Goal: Task Accomplishment & Management: Manage account settings

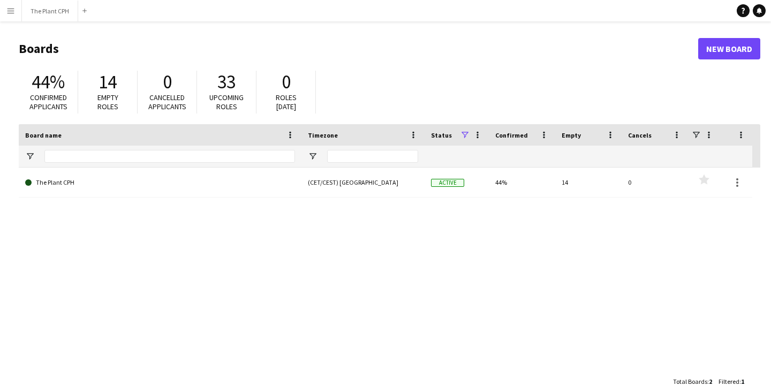
click at [167, 83] on span "0" at bounding box center [167, 82] width 9 height 24
click at [90, 88] on div "14" at bounding box center [107, 82] width 37 height 22
click at [102, 87] on span "14" at bounding box center [107, 82] width 18 height 24
click at [57, 96] on span "Confirmed applicants" at bounding box center [48, 102] width 38 height 19
click at [14, 18] on button "Menu" at bounding box center [10, 10] width 21 height 21
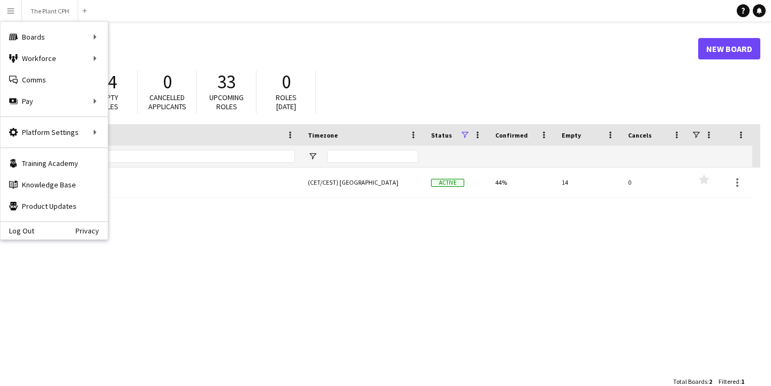
click at [142, 205] on div "The Plant CPH (CET/CEST) [GEOGRAPHIC_DATA] Active 44% 14 0 Favourites" at bounding box center [389, 268] width 741 height 203
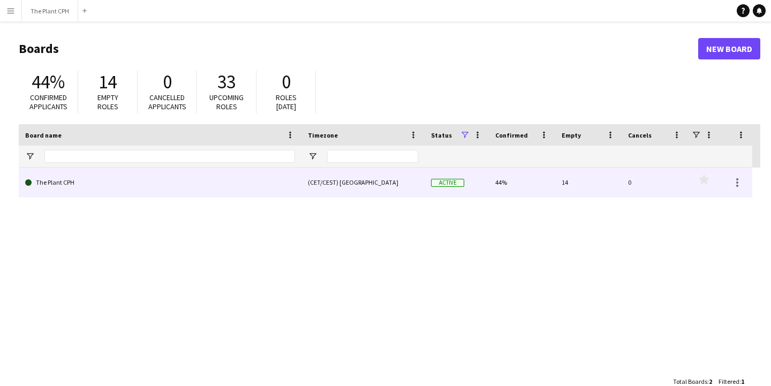
click at [50, 181] on link "The Plant CPH" at bounding box center [160, 182] width 270 height 30
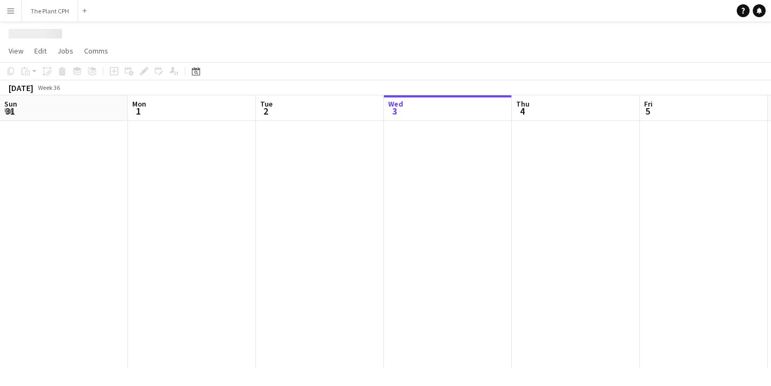
scroll to position [0, 256]
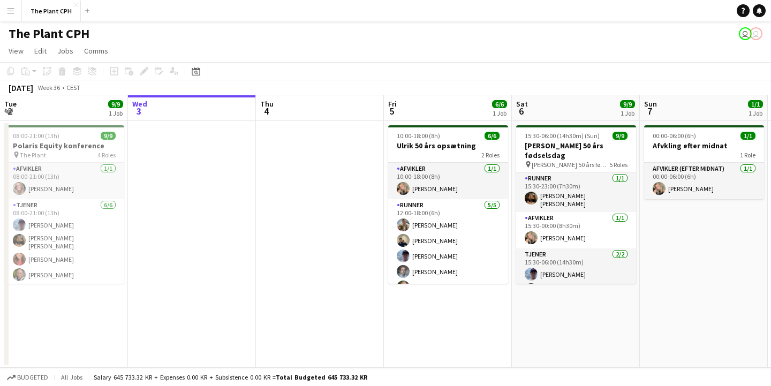
click at [16, 12] on button "Menu" at bounding box center [10, 10] width 21 height 21
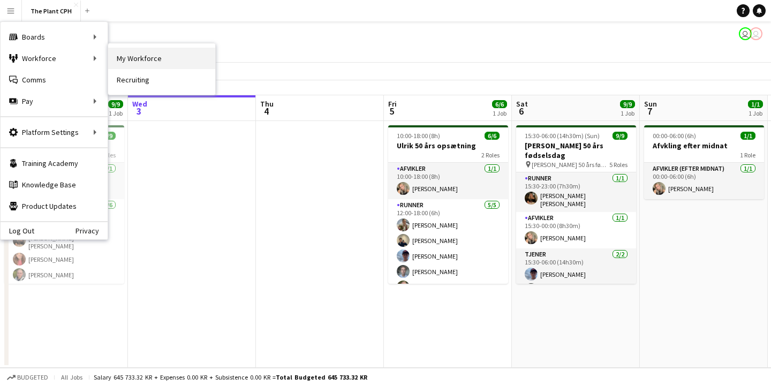
click at [125, 66] on link "My Workforce" at bounding box center [161, 58] width 107 height 21
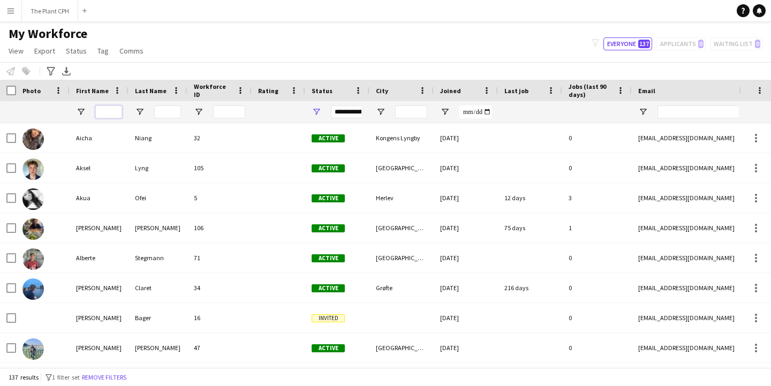
click at [100, 106] on input "First Name Filter Input" at bounding box center [108, 111] width 27 height 13
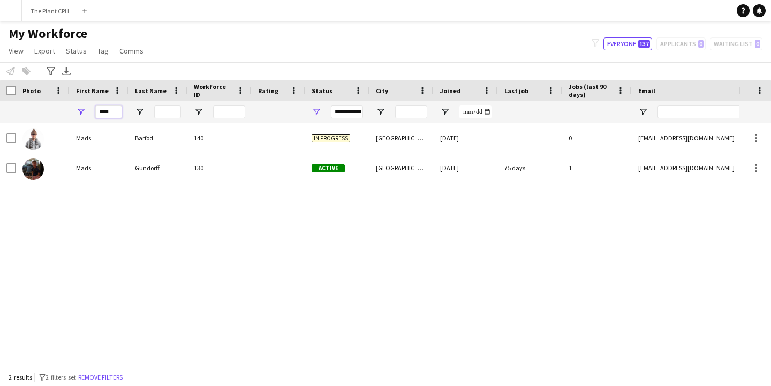
click at [196, 245] on div "Mads Barfod 140 In progress [GEOGRAPHIC_DATA] [DATE] 0 [EMAIL_ADDRESS][DOMAIN_N…" at bounding box center [369, 245] width 738 height 244
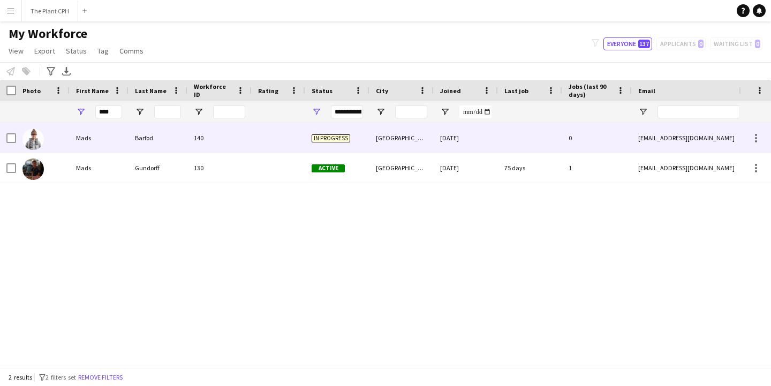
click at [330, 136] on span "In progress" at bounding box center [330, 138] width 39 height 8
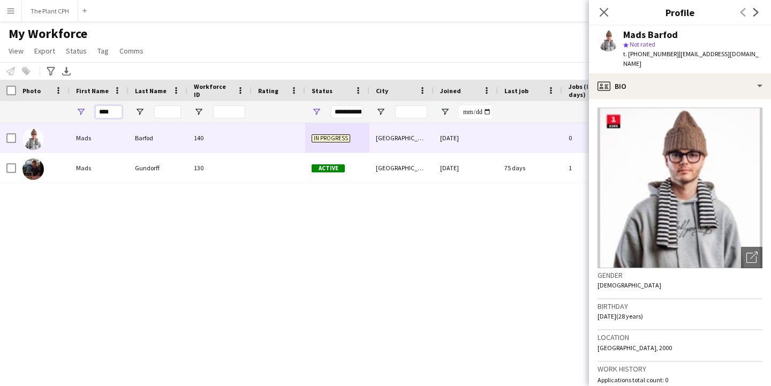
click at [115, 112] on input "****" at bounding box center [108, 111] width 27 height 13
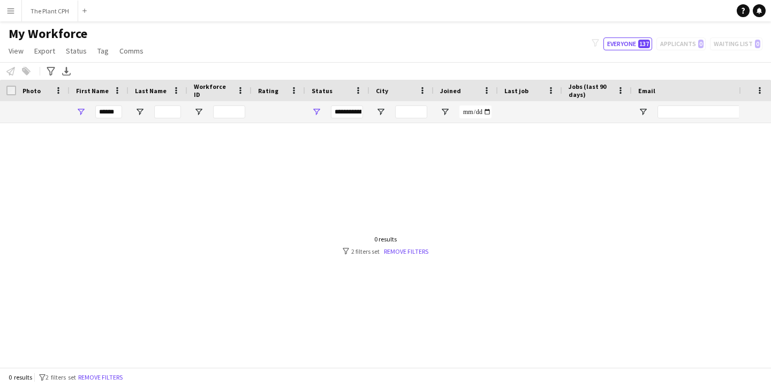
click at [209, 194] on div at bounding box center [369, 245] width 738 height 244
click at [116, 112] on input "******" at bounding box center [108, 111] width 27 height 13
type input "*"
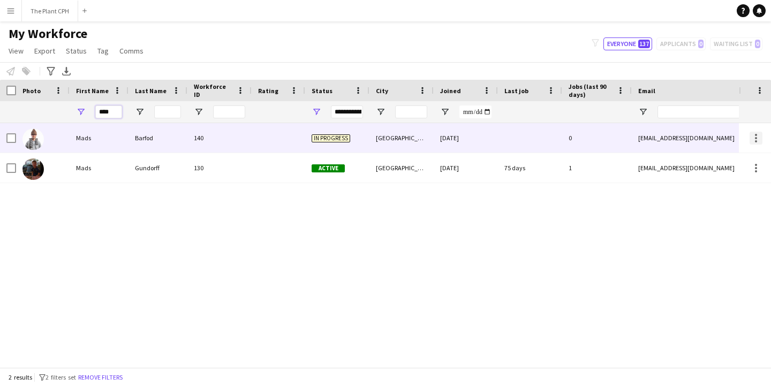
click at [757, 137] on div at bounding box center [755, 138] width 13 height 13
type input "****"
click at [757, 137] on div at bounding box center [385, 193] width 771 height 386
click at [331, 139] on span "In progress" at bounding box center [330, 138] width 39 height 8
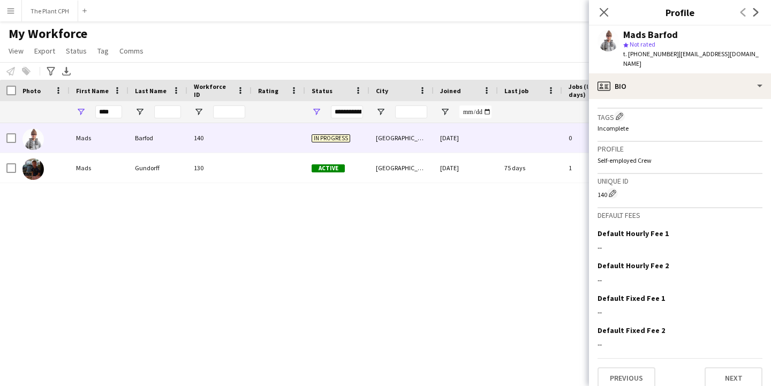
scroll to position [349, 0]
click at [516, 248] on div "Mads Barfod 140 In progress [GEOGRAPHIC_DATA] [DATE] 0 [EMAIL_ADDRESS][DOMAIN_N…" at bounding box center [369, 245] width 738 height 244
drag, startPoint x: 496, startPoint y: 239, endPoint x: 507, endPoint y: 222, distance: 21.2
click at [496, 239] on div "Mads Barfod 140 In progress [GEOGRAPHIC_DATA] [DATE] 0 [EMAIL_ADDRESS][DOMAIN_N…" at bounding box center [369, 245] width 738 height 244
click at [605, 10] on icon "Close pop-in" at bounding box center [603, 12] width 10 height 10
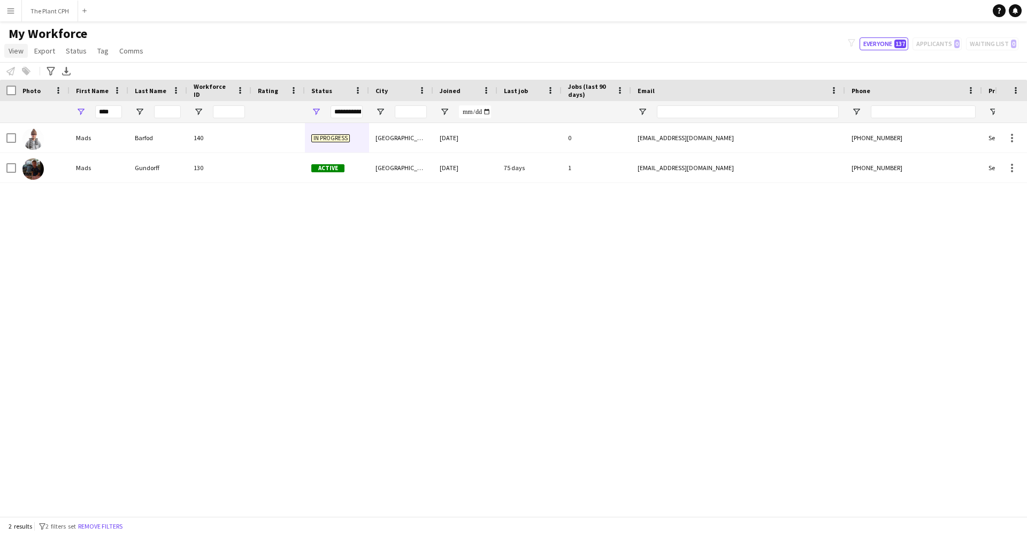
click at [22, 49] on span "View" at bounding box center [16, 51] width 15 height 10
drag, startPoint x: 164, startPoint y: 210, endPoint x: 158, endPoint y: 199, distance: 12.7
click at [164, 209] on div "Mads Barfod 140 In progress [GEOGRAPHIC_DATA] [DATE] 0 [EMAIL_ADDRESS][DOMAIN_N…" at bounding box center [497, 319] width 995 height 393
drag, startPoint x: 120, startPoint y: 115, endPoint x: 93, endPoint y: 113, distance: 27.4
click at [93, 113] on div "****" at bounding box center [99, 111] width 59 height 21
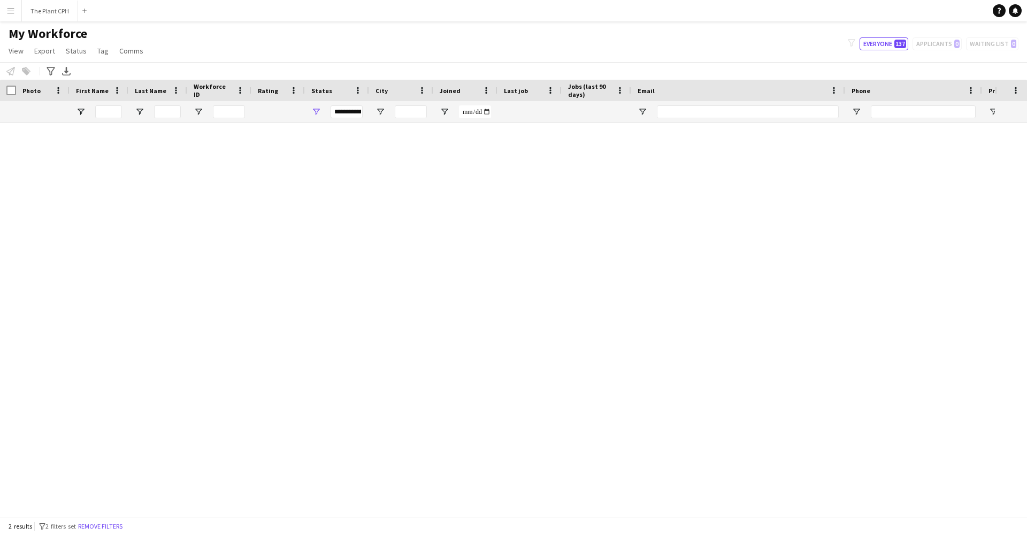
click at [218, 209] on div "5" at bounding box center [219, 197] width 64 height 29
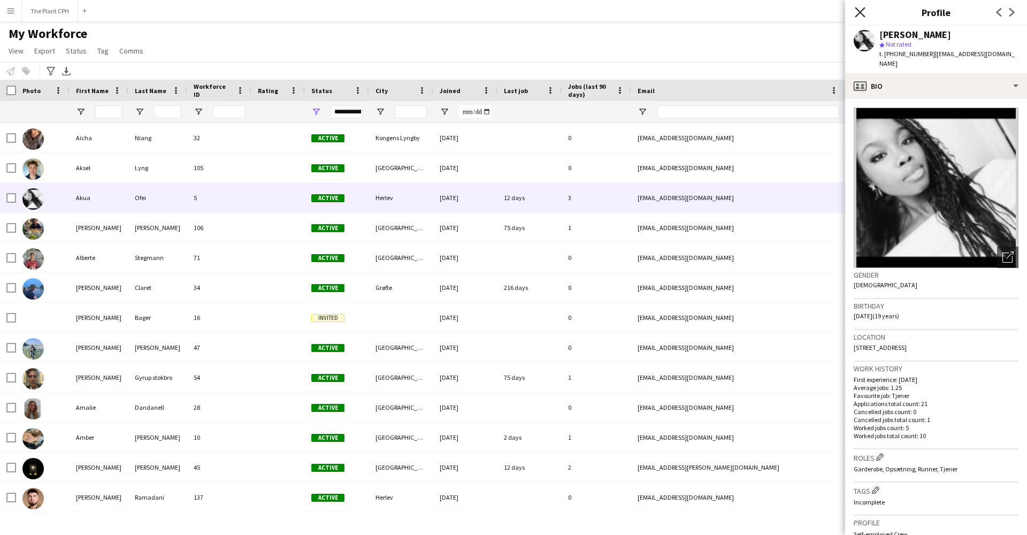
click at [770, 11] on icon "Close pop-in" at bounding box center [860, 12] width 10 height 10
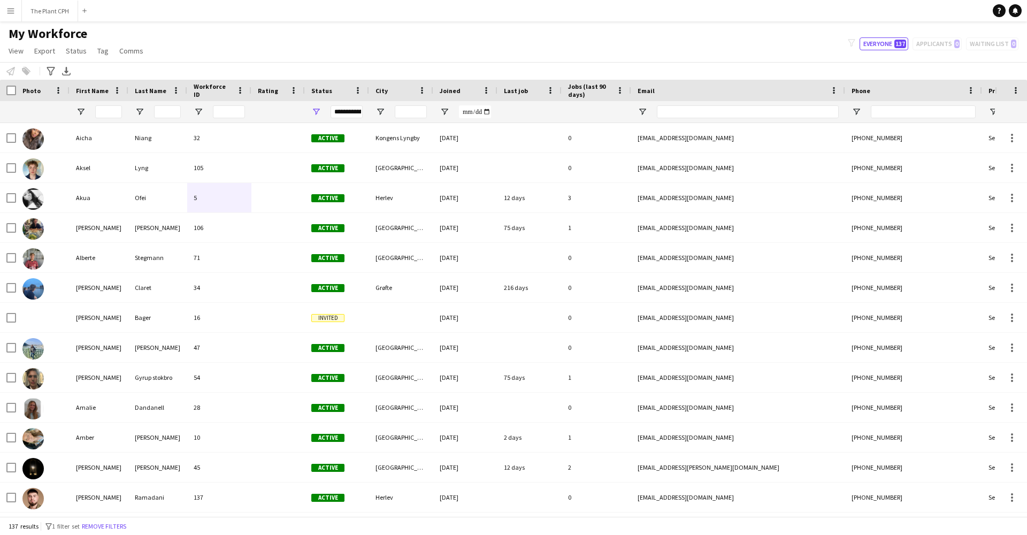
click at [770, 44] on div "filter-1 Everyone 137 Applicants 0 Waiting list 0" at bounding box center [934, 43] width 188 height 13
click at [770, 43] on button "Everyone 137" at bounding box center [884, 43] width 49 height 13
click at [770, 43] on div "filter-1 Everyone 137 Applicants 0 Waiting list 0" at bounding box center [934, 43] width 188 height 13
click at [770, 44] on div "filter-1 Everyone 137 Applicants 0 Waiting list 0" at bounding box center [934, 43] width 188 height 13
click at [770, 47] on div "filter-1 Everyone 137 Applicants 0 Waiting list 0" at bounding box center [934, 43] width 188 height 13
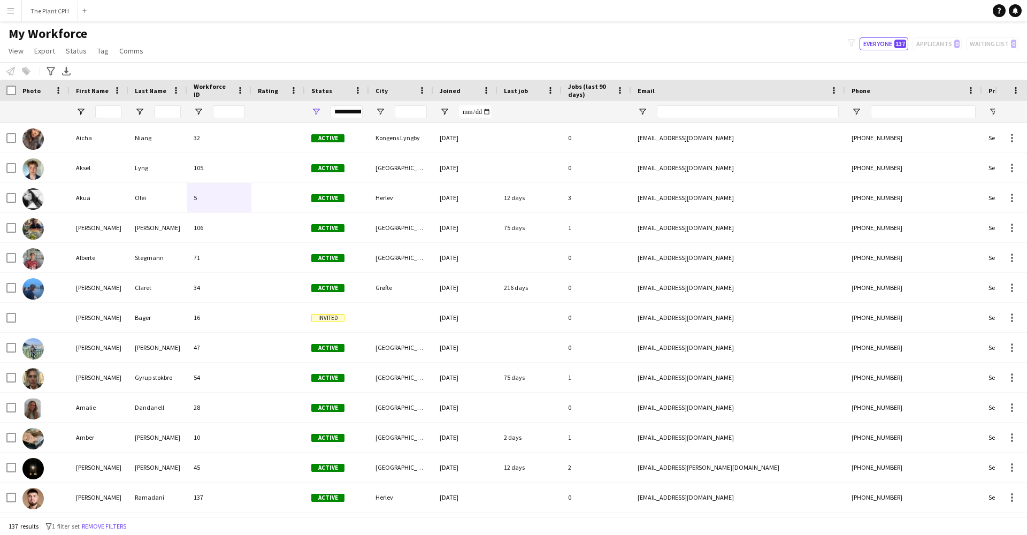
click at [770, 46] on div "filter-1 Everyone 137 Applicants 0 Waiting list 0" at bounding box center [934, 43] width 188 height 13
click at [17, 11] on button "Menu" at bounding box center [10, 10] width 21 height 21
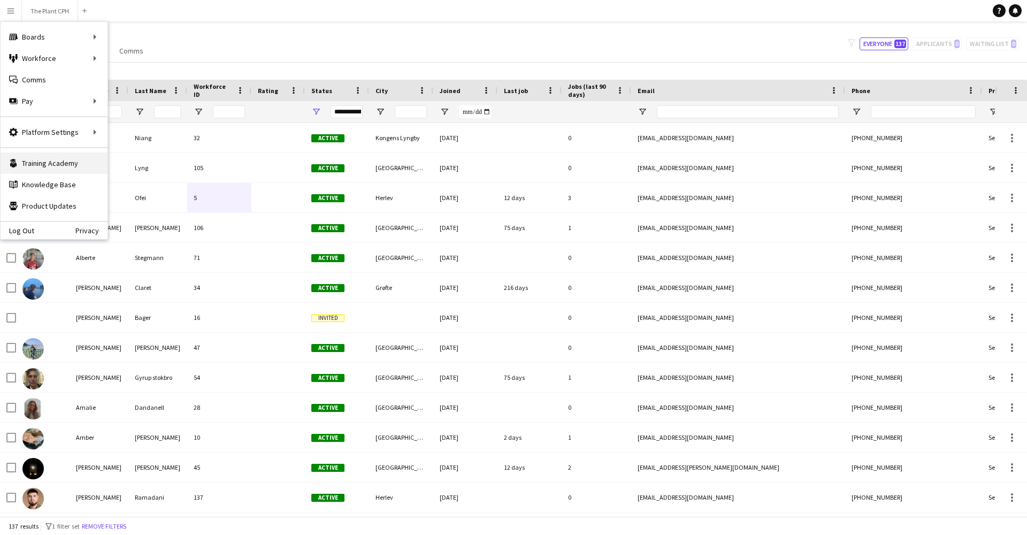
click at [61, 167] on link "Training Academy Training Academy" at bounding box center [54, 163] width 107 height 21
click at [145, 81] on link "Recruiting" at bounding box center [161, 79] width 107 height 21
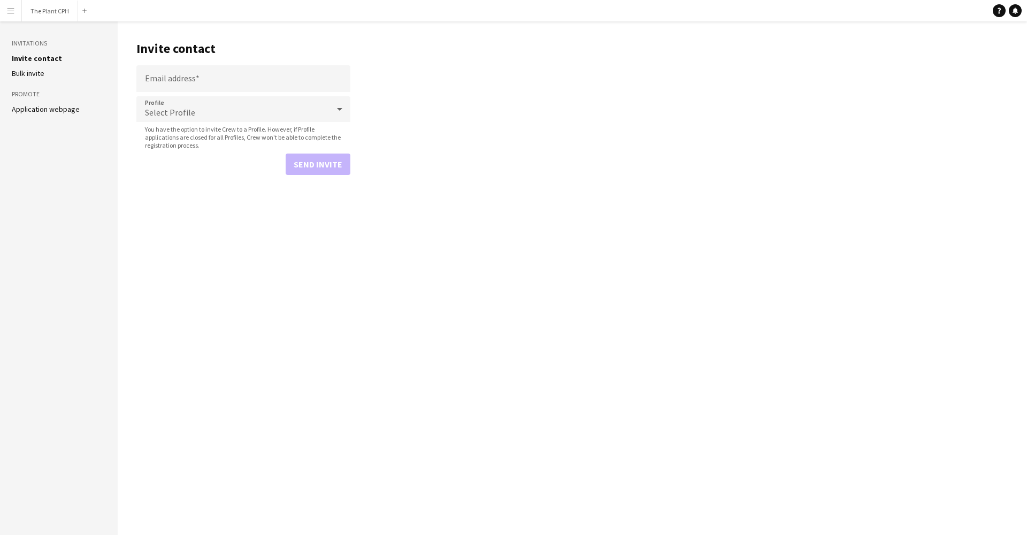
click at [30, 75] on link "Bulk invite" at bounding box center [28, 73] width 33 height 10
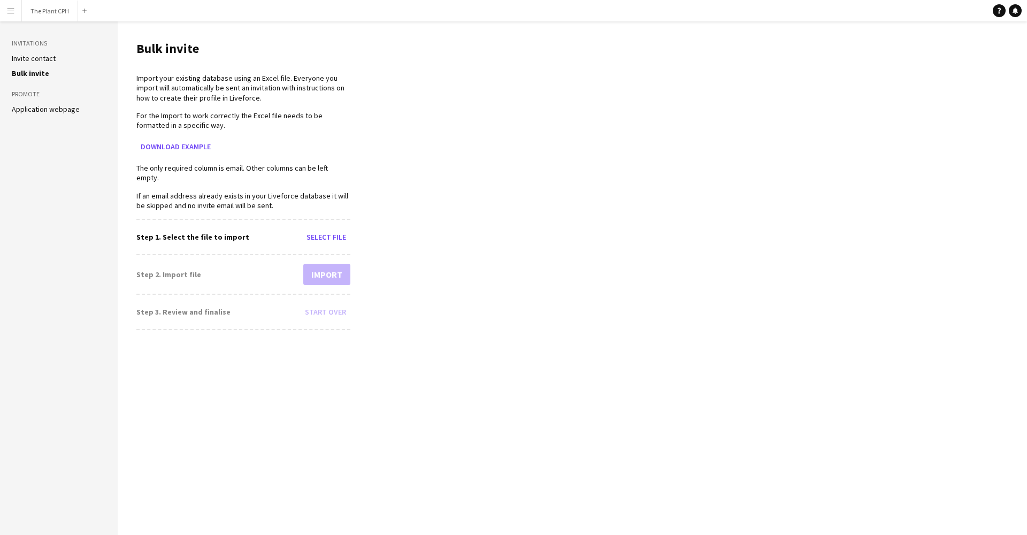
click at [31, 90] on h3 "Promote" at bounding box center [59, 94] width 94 height 10
click at [40, 107] on link "Application webpage" at bounding box center [46, 109] width 68 height 10
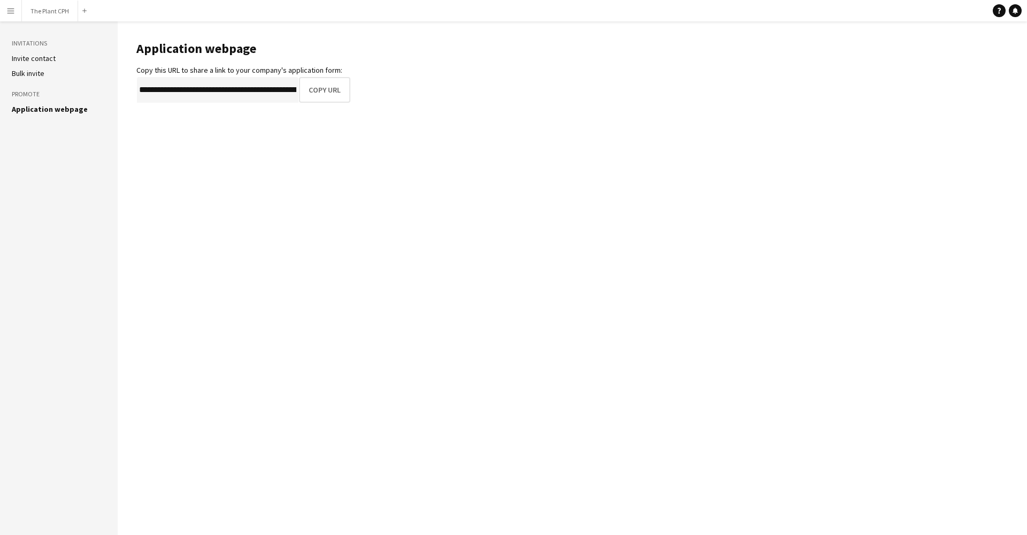
click at [43, 60] on link "Invite contact" at bounding box center [34, 59] width 44 height 10
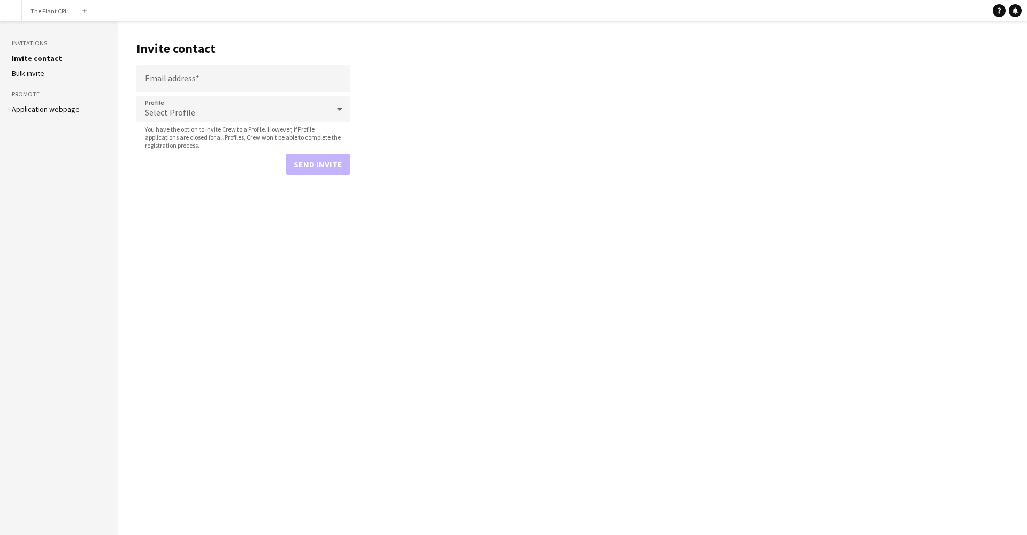
click at [39, 42] on h3 "Invitations" at bounding box center [59, 44] width 94 height 10
click at [12, 16] on button "Menu" at bounding box center [10, 10] width 21 height 21
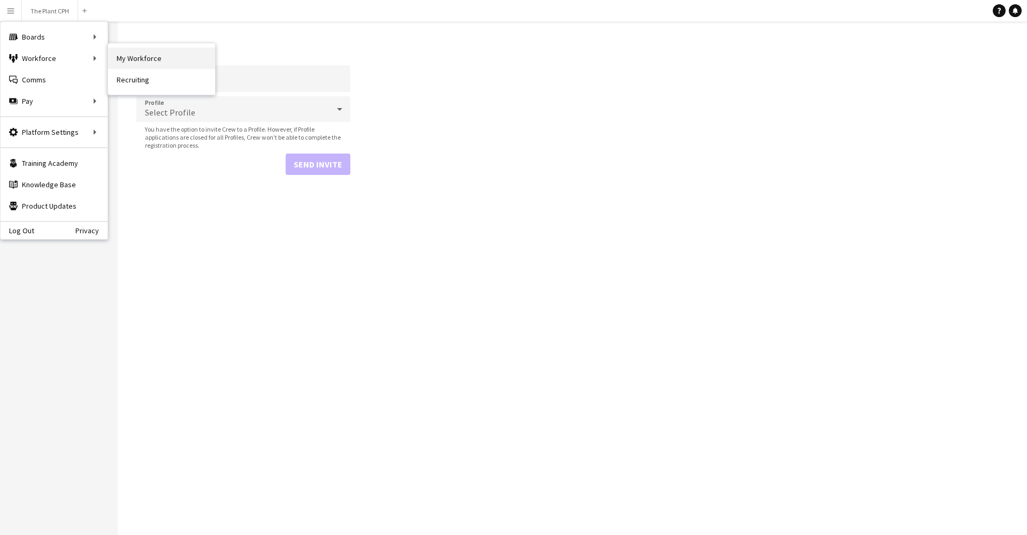
click at [142, 59] on link "My Workforce" at bounding box center [161, 58] width 107 height 21
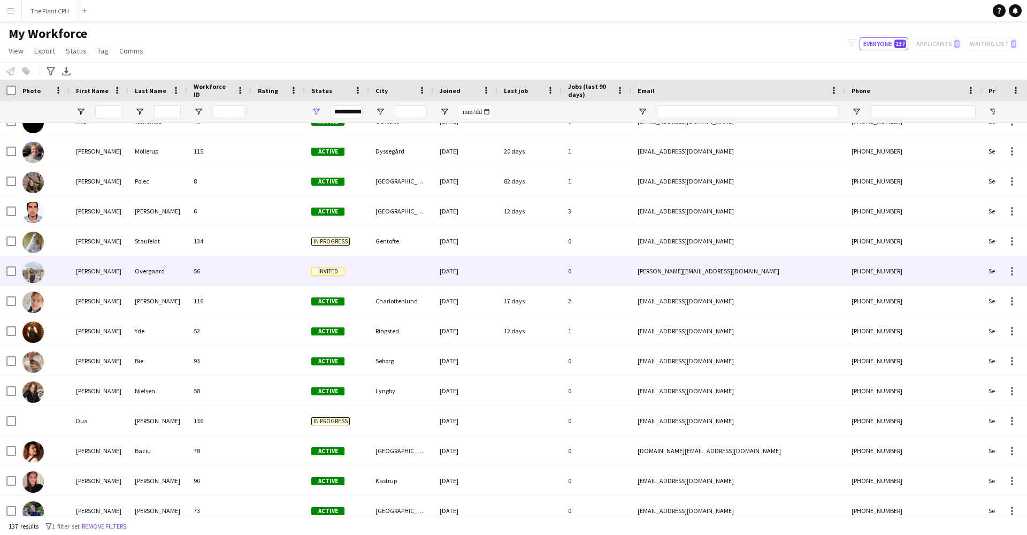
scroll to position [698, 0]
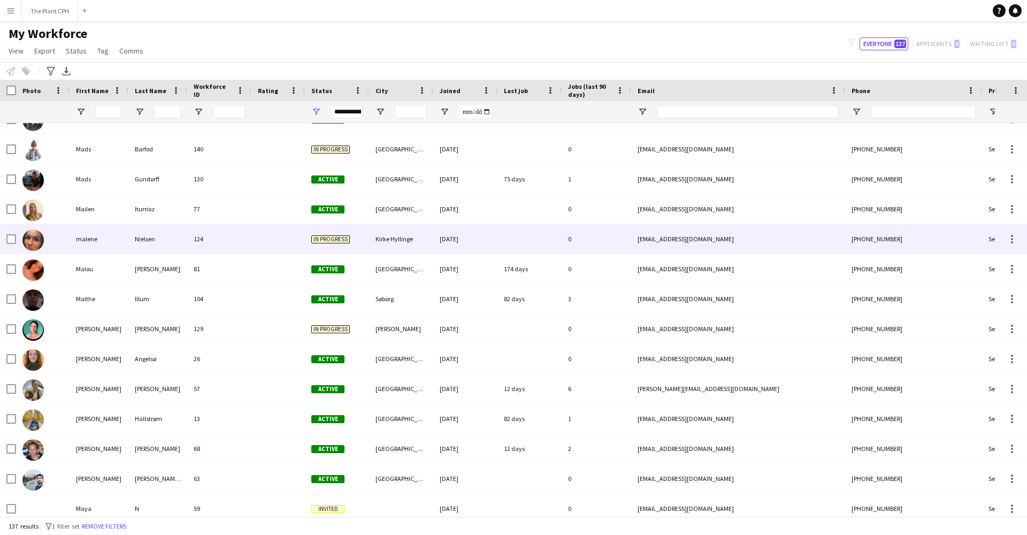
click at [259, 245] on div at bounding box center [279, 238] width 54 height 29
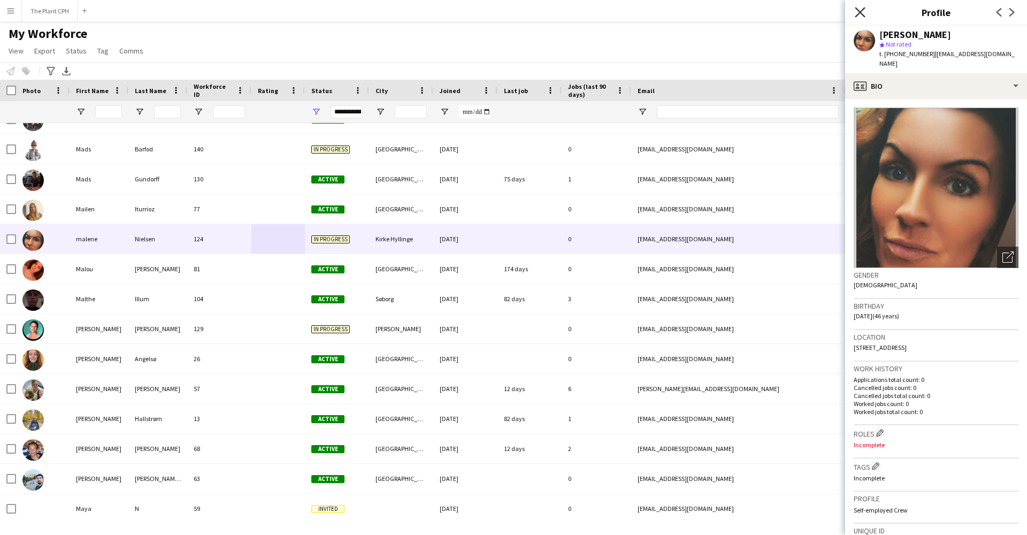
click at [770, 15] on icon "Close pop-in" at bounding box center [860, 12] width 10 height 10
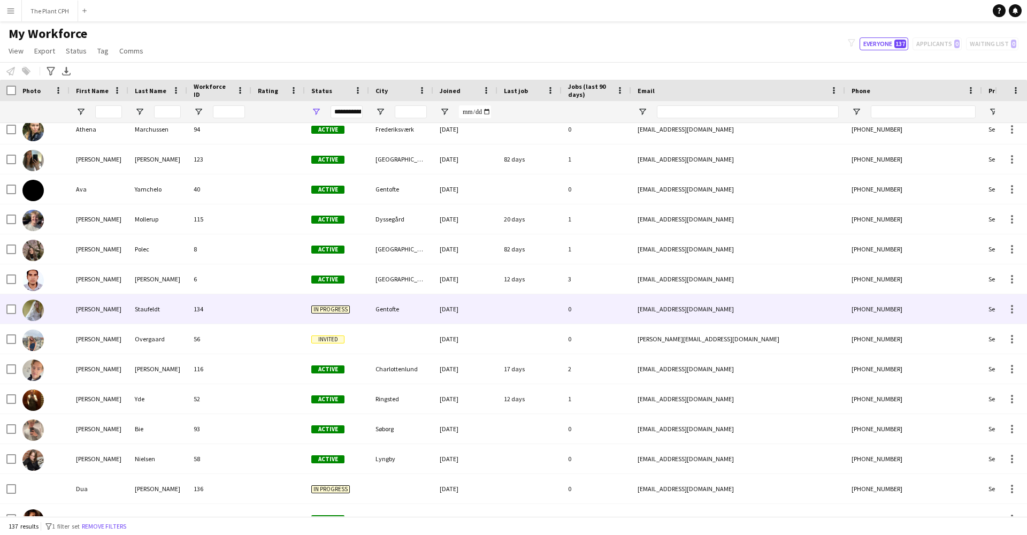
click at [339, 312] on span "In progress" at bounding box center [330, 310] width 39 height 8
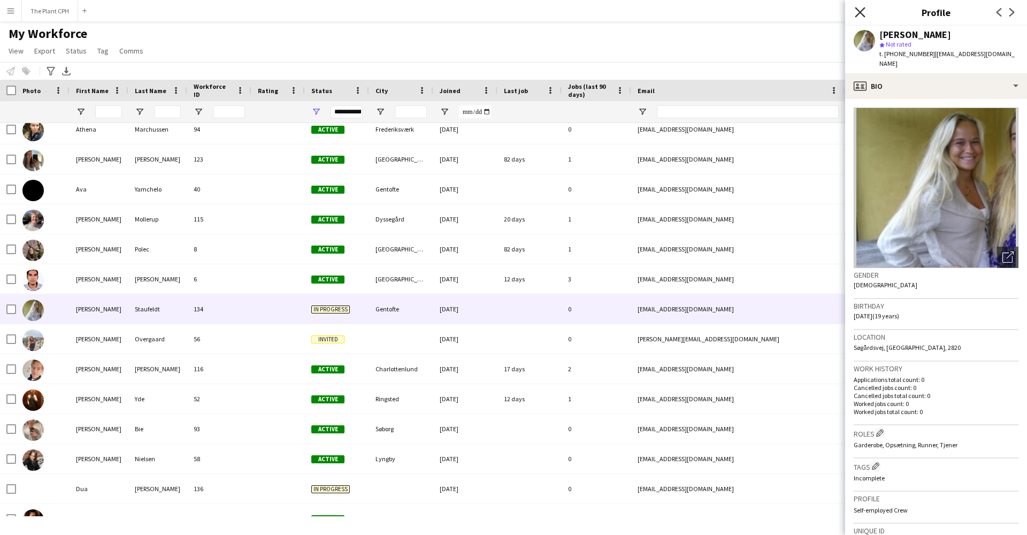
click at [770, 12] on icon "Close pop-in" at bounding box center [860, 12] width 10 height 10
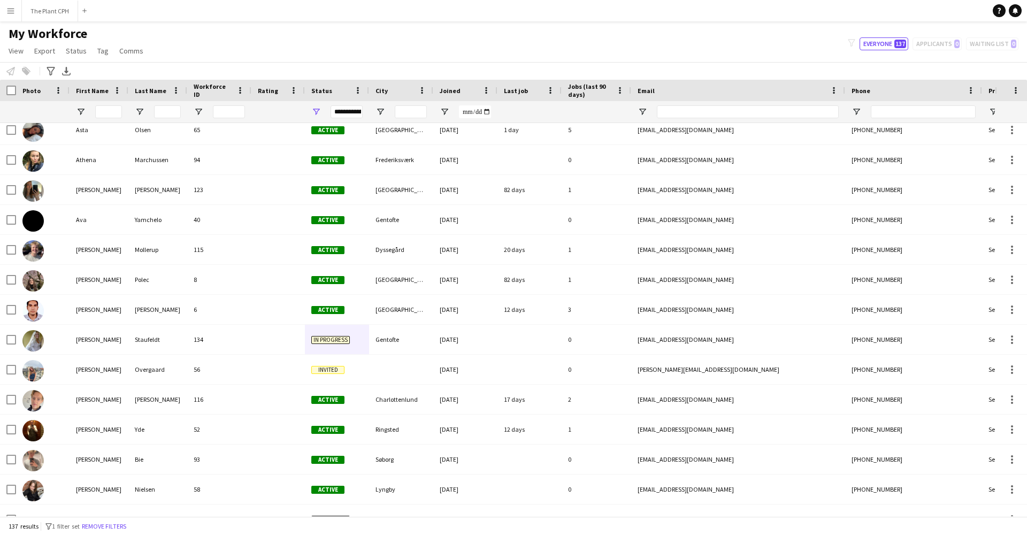
click at [770, 43] on div "filter-1 Everyone 137 Applicants 0 Waiting list 0" at bounding box center [934, 43] width 188 height 13
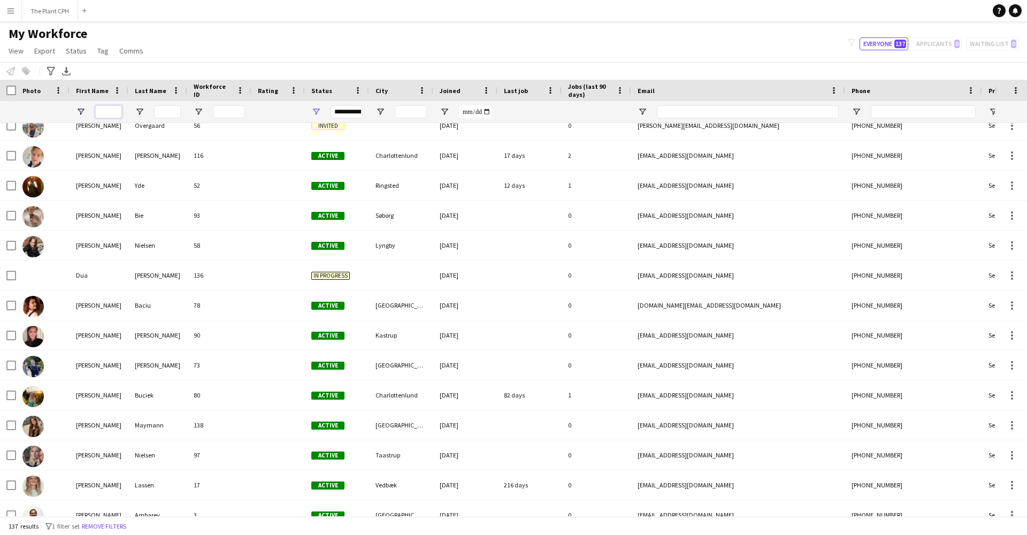
drag, startPoint x: 112, startPoint y: 108, endPoint x: 125, endPoint y: 108, distance: 12.3
click at [112, 108] on input "First Name Filter Input" at bounding box center [108, 111] width 27 height 13
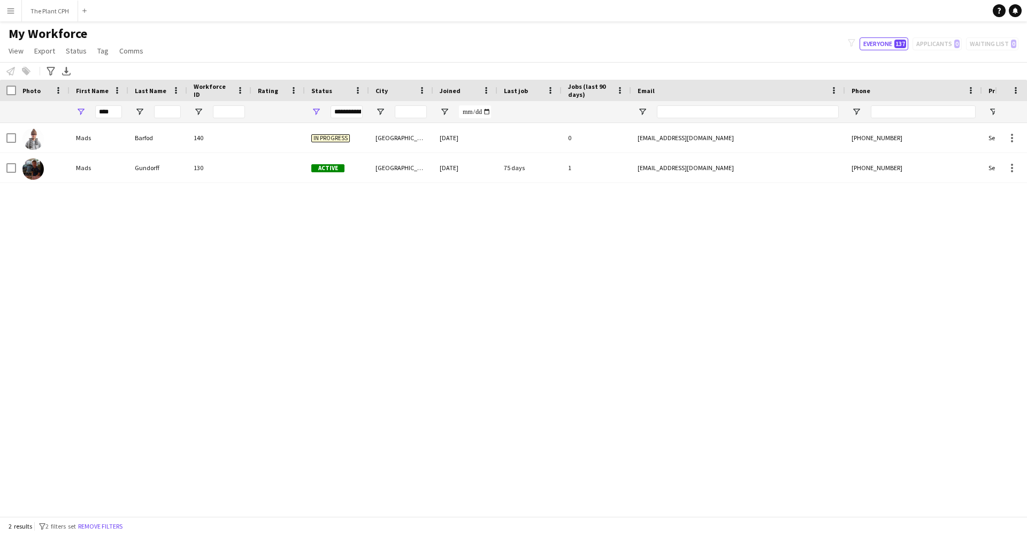
drag, startPoint x: 218, startPoint y: 177, endPoint x: 995, endPoint y: 136, distance: 778.1
click at [770, 136] on div at bounding box center [1011, 137] width 32 height 29
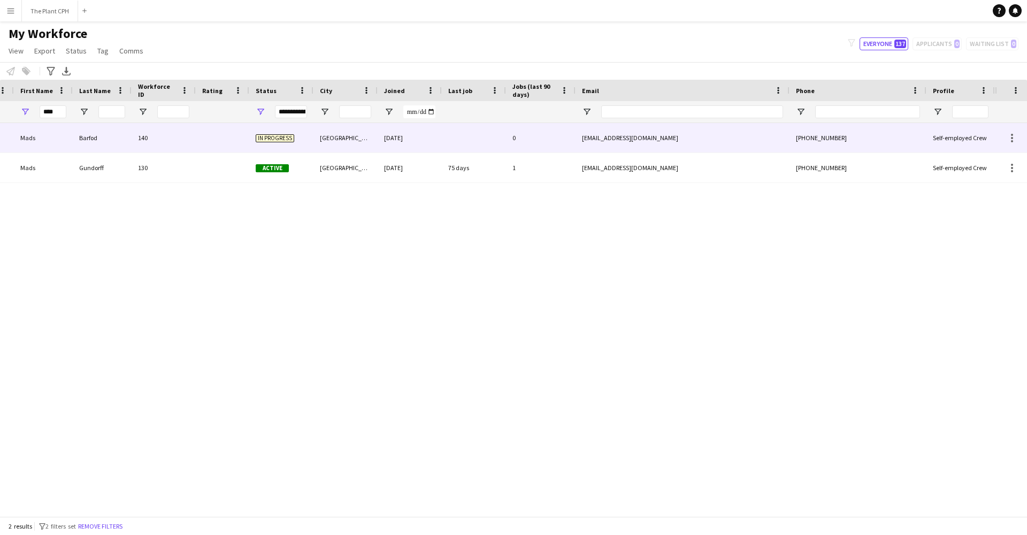
click at [770, 136] on div "Self-employed Crew" at bounding box center [961, 137] width 68 height 29
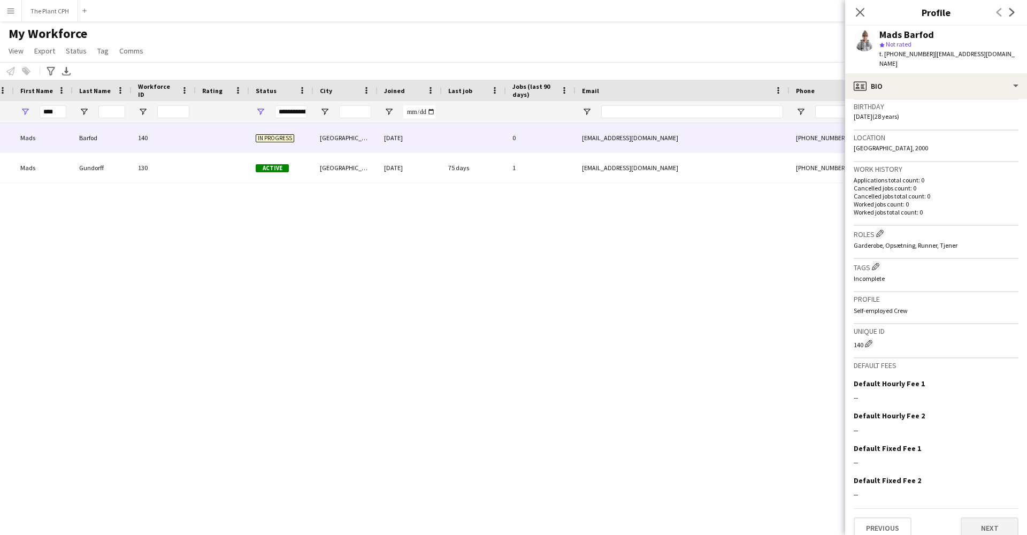
click at [770, 385] on button "Next" at bounding box center [990, 527] width 58 height 21
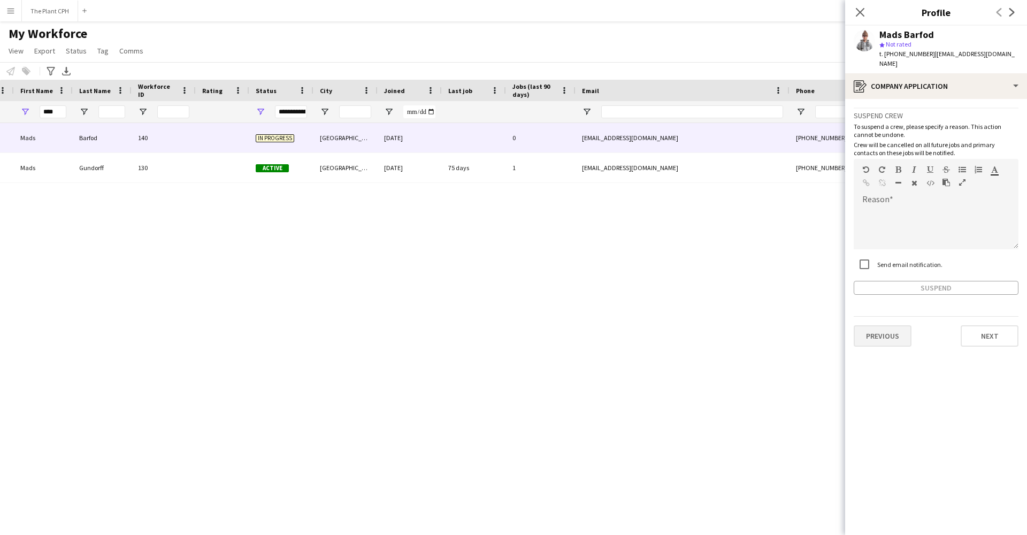
click at [770, 326] on button "Previous" at bounding box center [883, 335] width 58 height 21
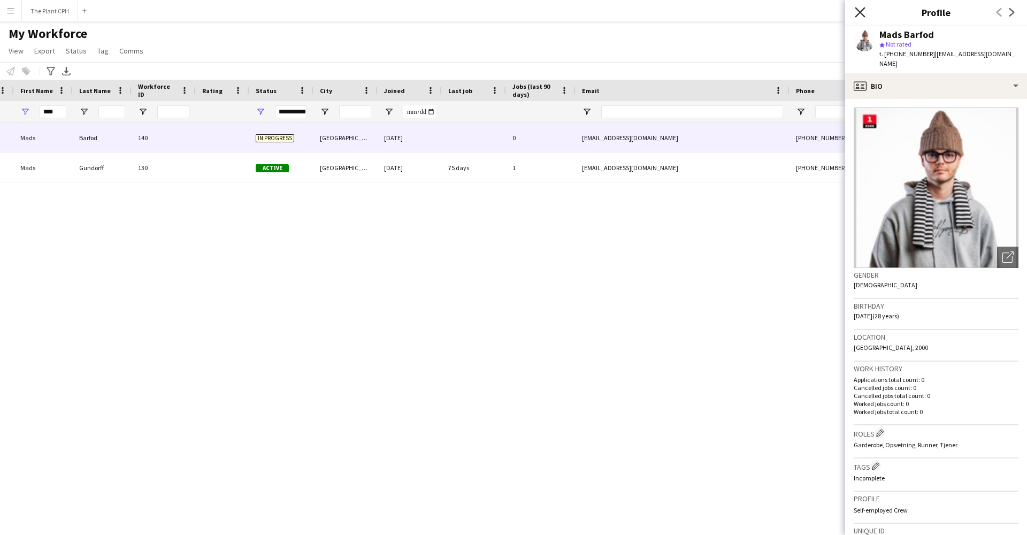
click at [770, 11] on icon "Close pop-in" at bounding box center [860, 12] width 10 height 10
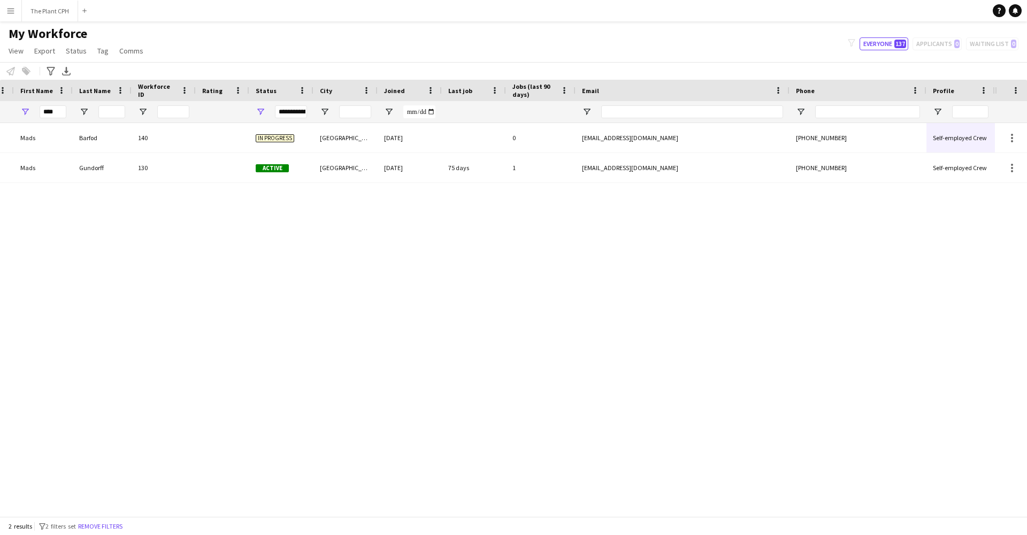
click at [742, 43] on div "My Workforce View Views Default view New view Update view Delete view Edit name…" at bounding box center [513, 44] width 1027 height 36
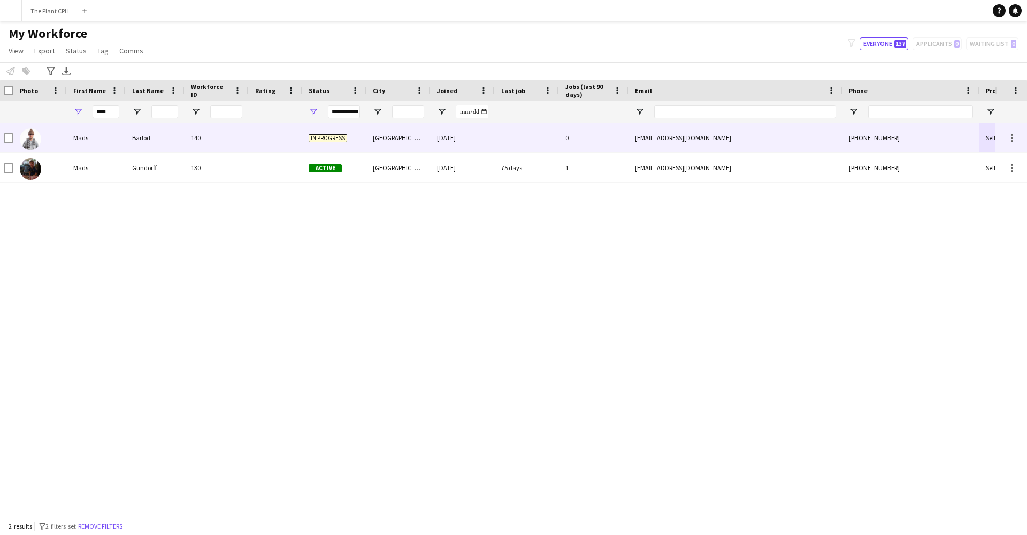
scroll to position [0, 0]
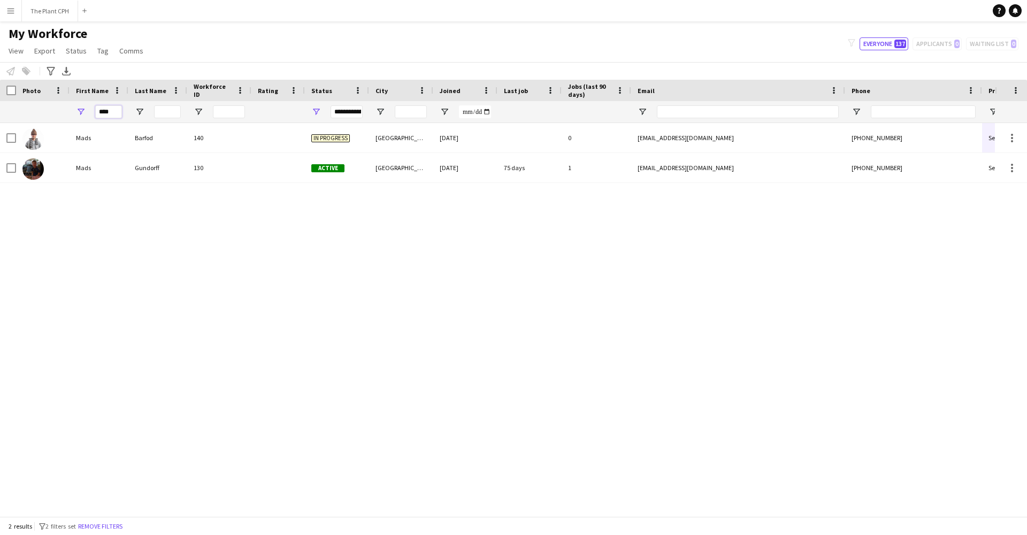
click at [114, 112] on input "****" at bounding box center [108, 111] width 27 height 13
type input "*"
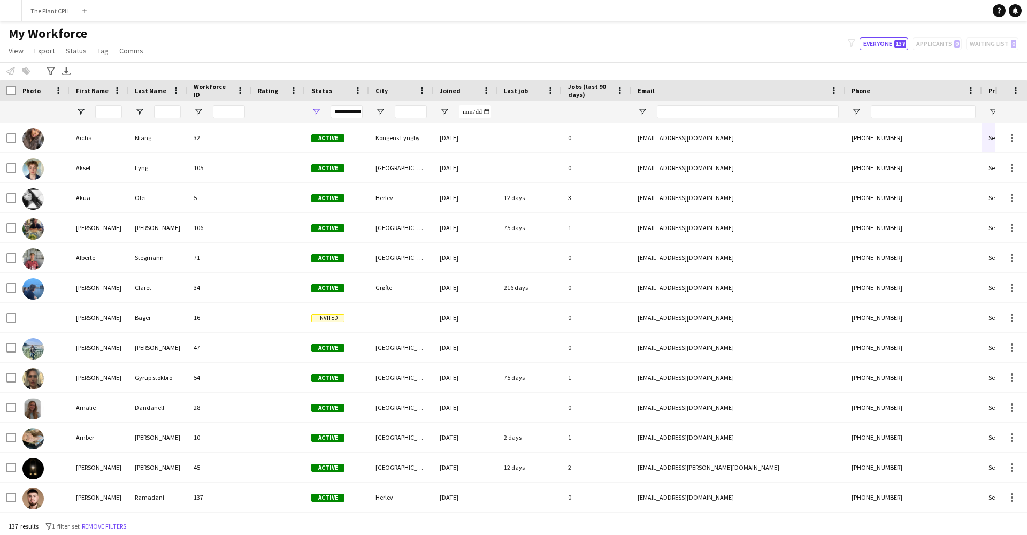
click at [256, 41] on div "My Workforce View Views Default view New view Update view Delete view Edit name…" at bounding box center [513, 44] width 1027 height 36
click at [102, 111] on input "First Name Filter Input" at bounding box center [108, 111] width 27 height 13
click at [354, 47] on div "My Workforce View Views Default view New view Update view Delete view Edit name…" at bounding box center [513, 44] width 1027 height 36
click at [118, 111] on input "First Name Filter Input" at bounding box center [108, 111] width 27 height 13
type input "****"
